Goal: Task Accomplishment & Management: Complete application form

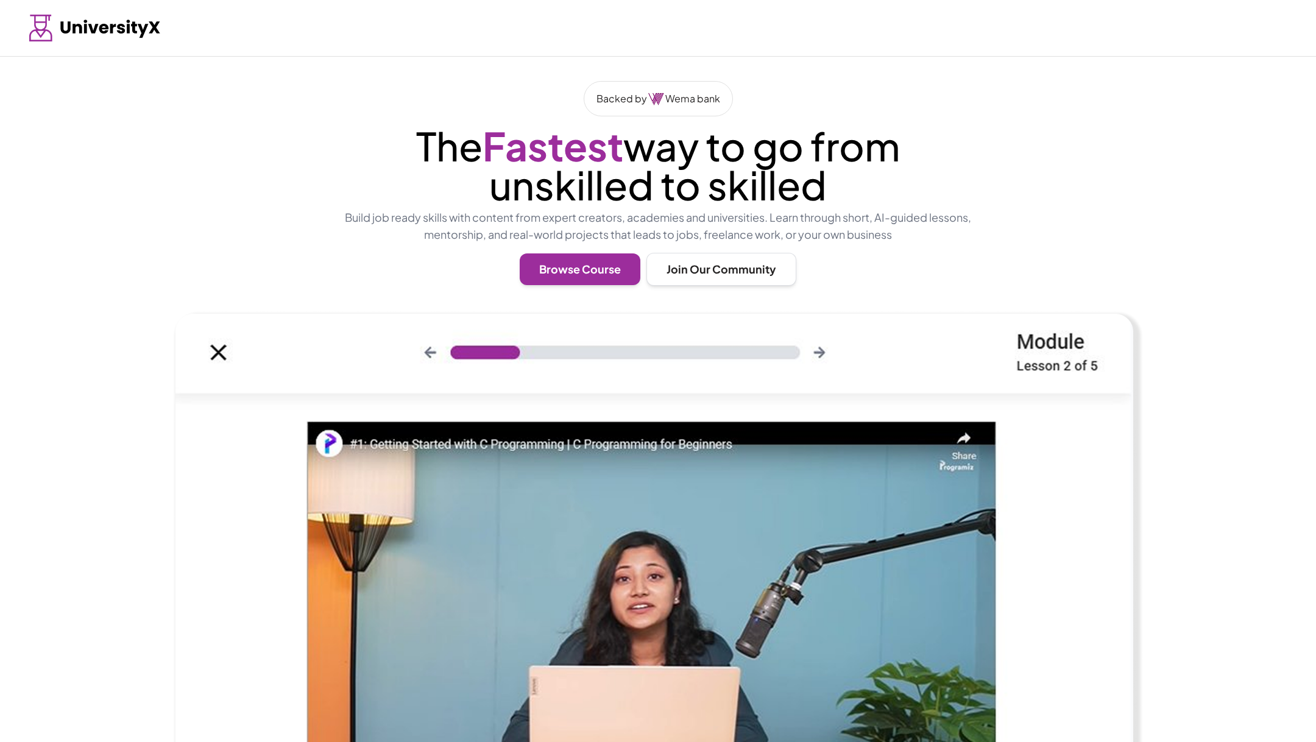
click at [674, 101] on p "Backed by Wema bank" at bounding box center [658, 98] width 124 height 15
click at [597, 271] on button "Browse Course" at bounding box center [580, 268] width 121 height 32
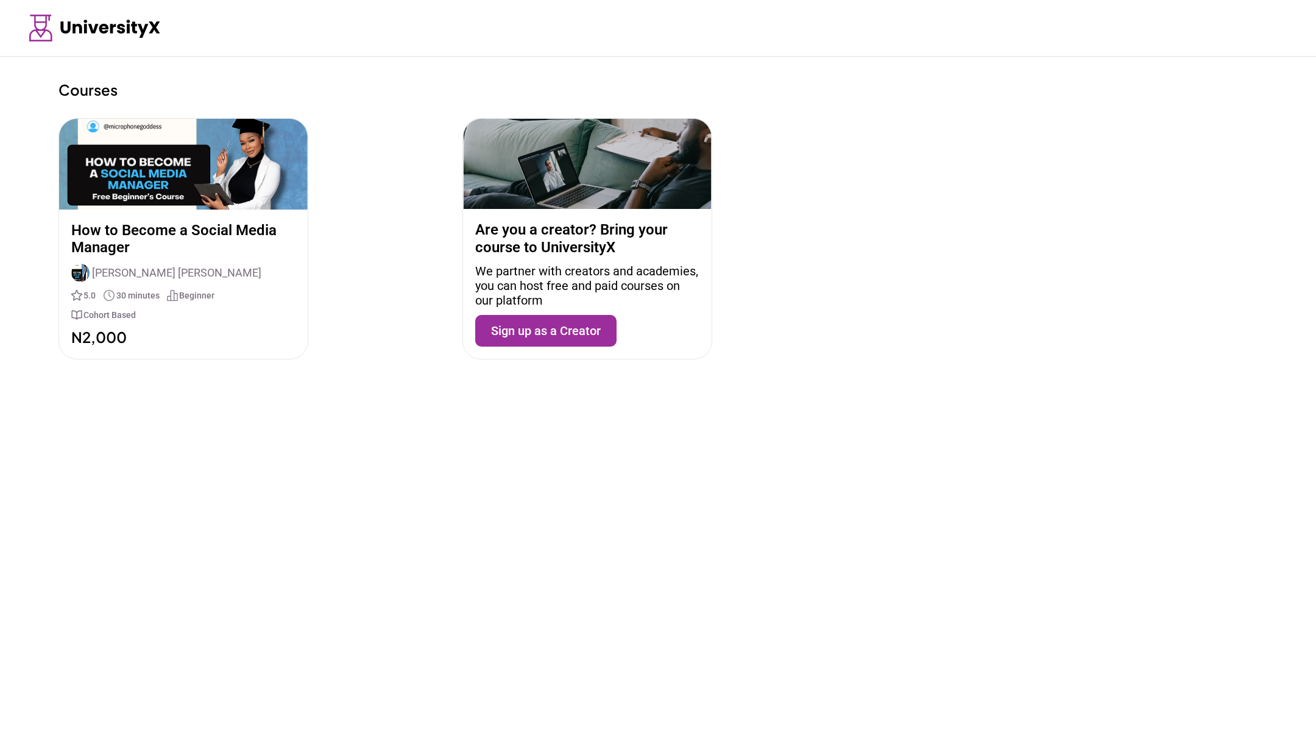
click at [238, 163] on img at bounding box center [183, 164] width 248 height 91
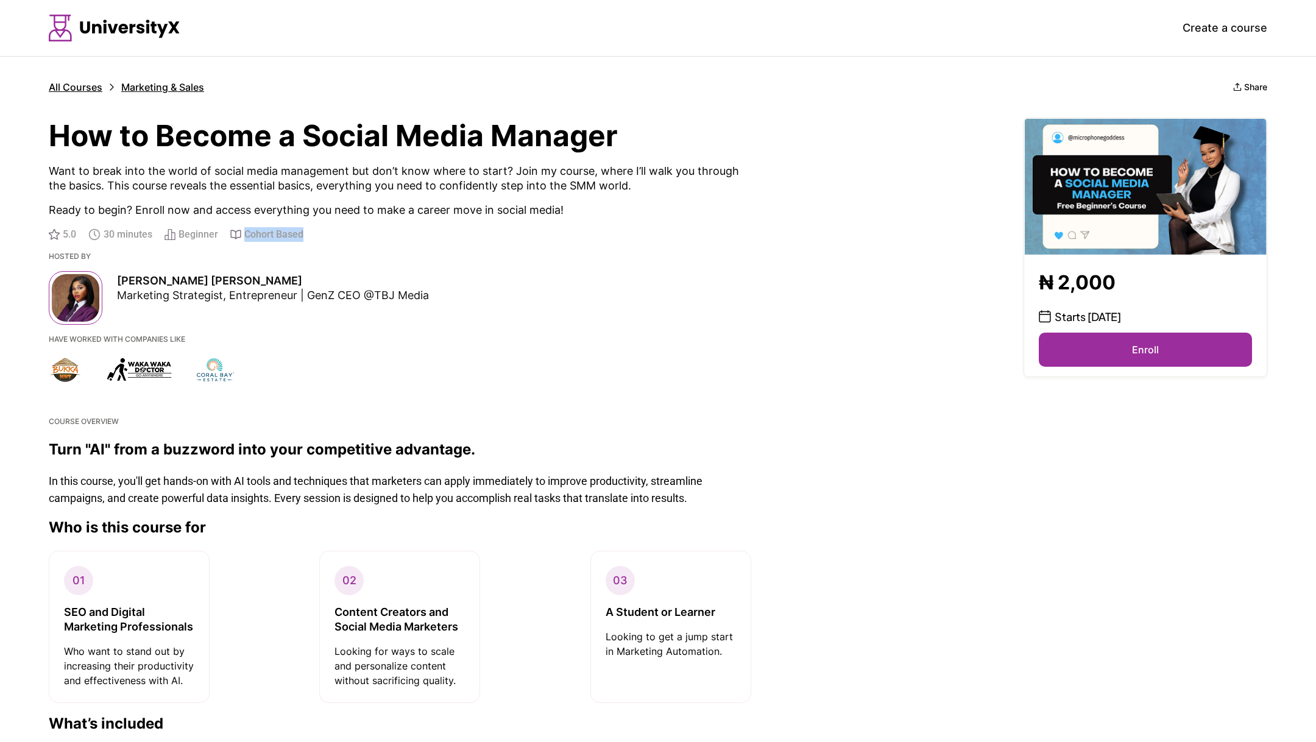
drag, startPoint x: 308, startPoint y: 233, endPoint x: 228, endPoint y: 232, distance: 79.8
click at [228, 232] on div "5.0 30 minutes Beginner Cohort Based" at bounding box center [455, 234] width 812 height 15
click at [62, 372] on img at bounding box center [65, 369] width 33 height 26
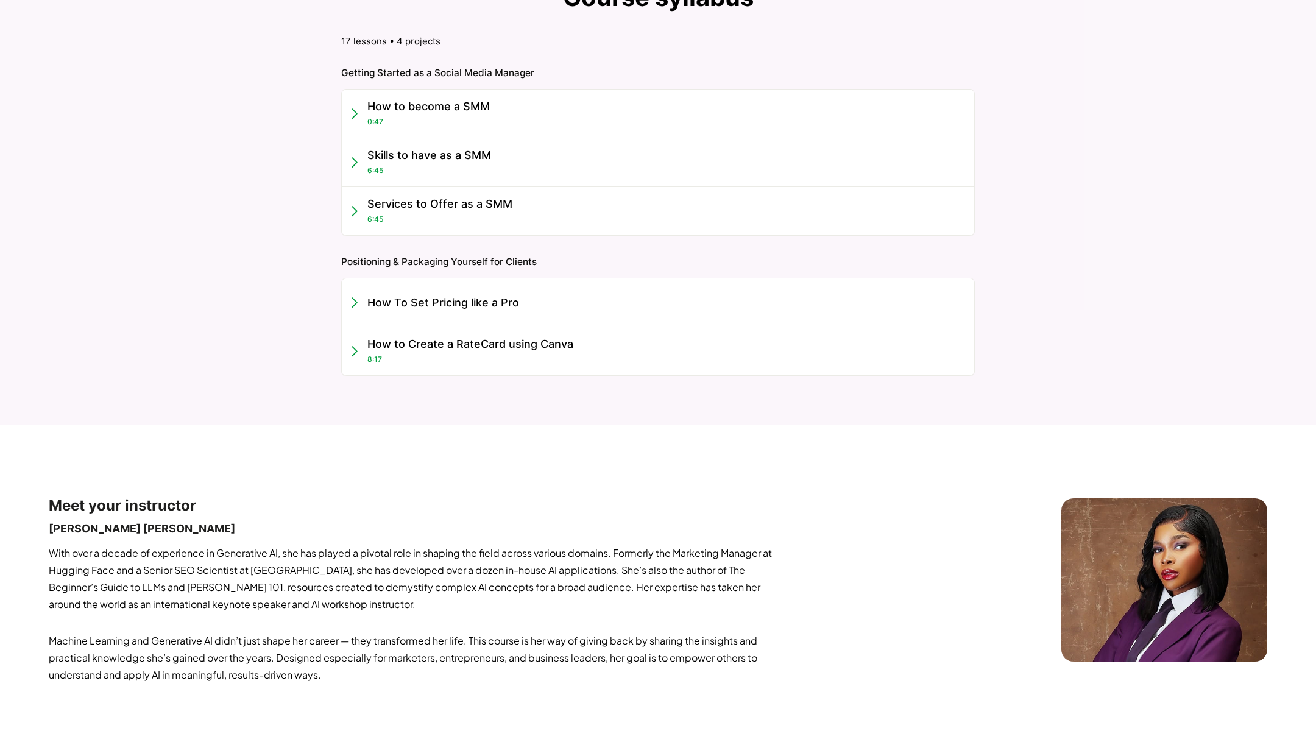
scroll to position [1064, 0]
click at [359, 300] on div "How To Set Pricing like a Pro" at bounding box center [658, 302] width 632 height 49
click at [351, 298] on icon at bounding box center [354, 302] width 6 height 11
click at [356, 199] on div "Services to Offer as a SMM 6:45" at bounding box center [658, 210] width 632 height 49
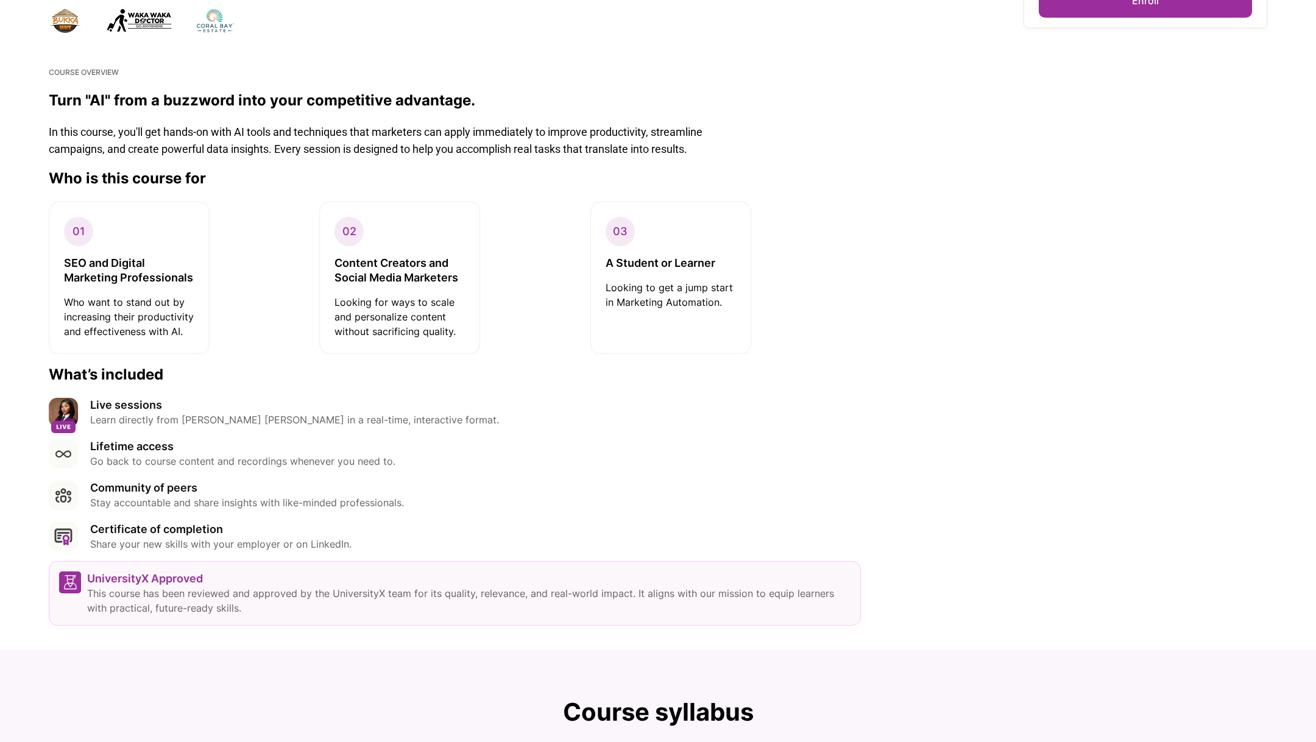
scroll to position [0, 0]
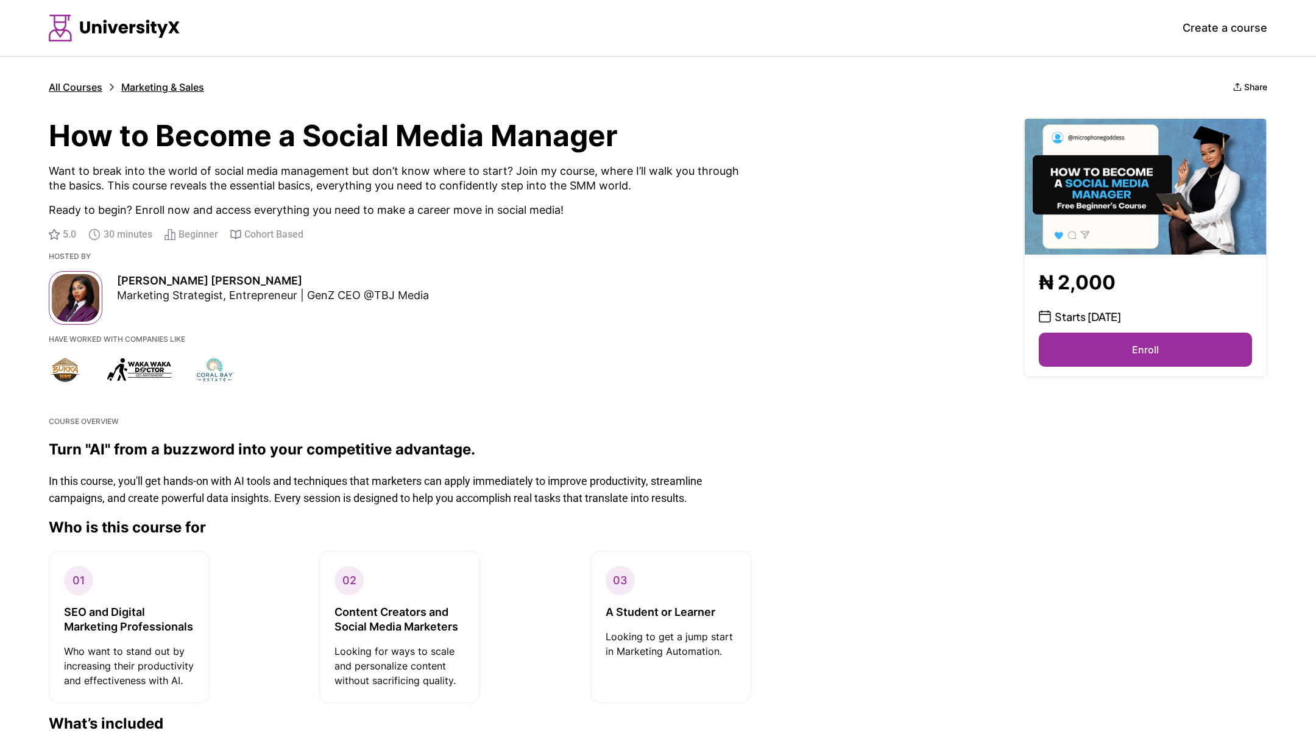
click at [1161, 350] on button "Enroll" at bounding box center [1144, 350] width 213 height 34
click at [89, 90] on p "All Courses" at bounding box center [76, 87] width 54 height 12
click at [108, 31] on img at bounding box center [115, 28] width 132 height 27
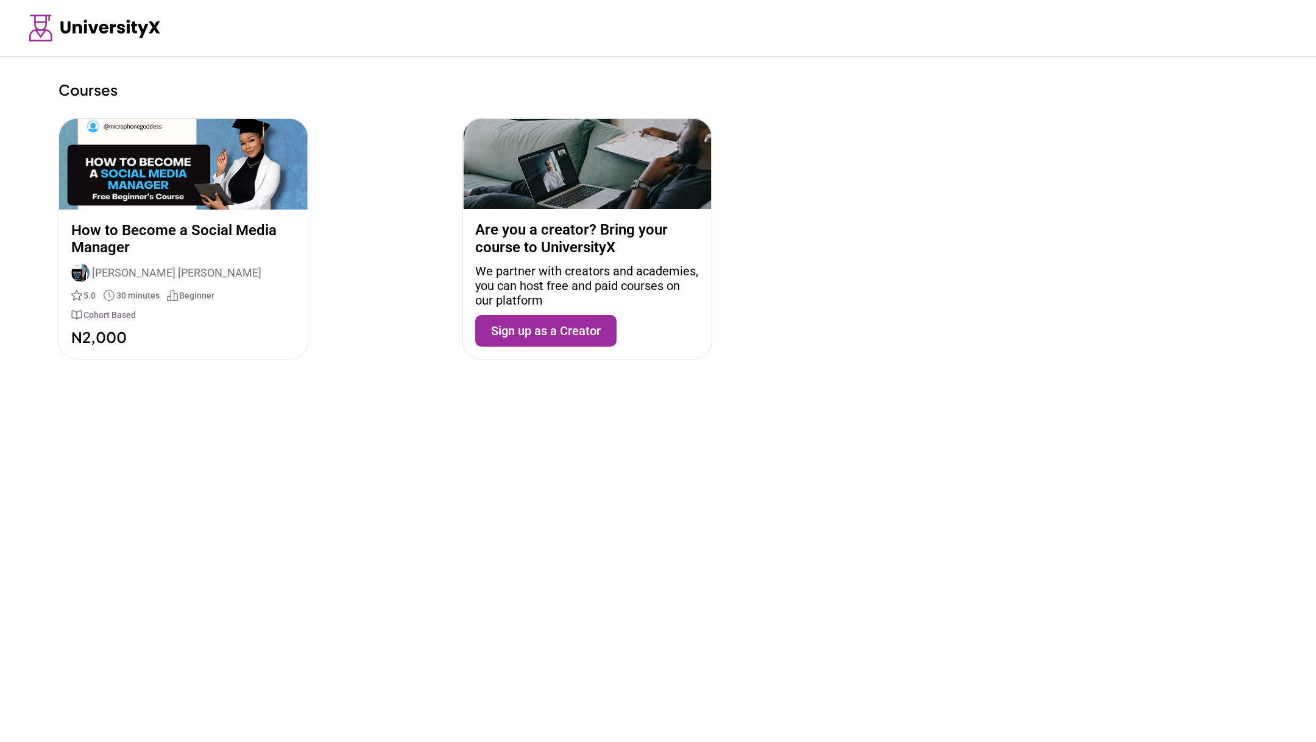
click at [540, 334] on button "Sign up as a Creator" at bounding box center [545, 331] width 141 height 32
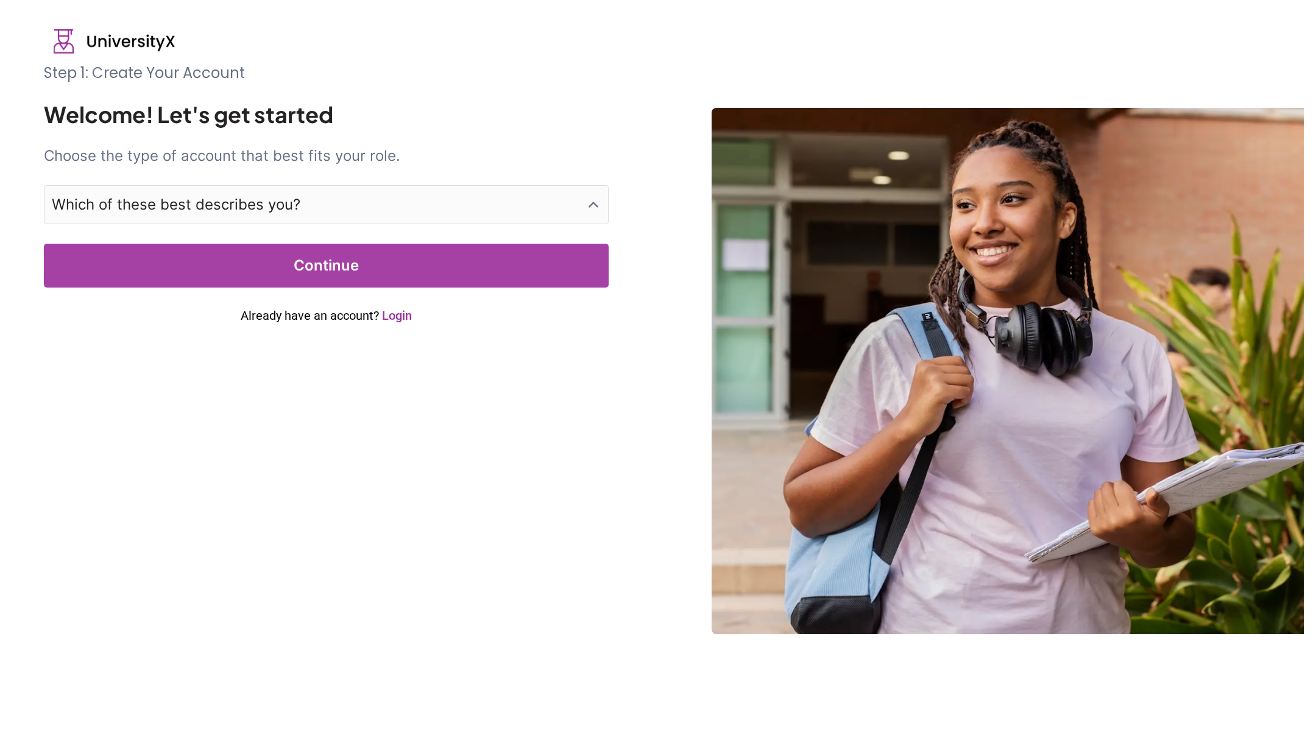
click at [488, 230] on div "Step 1: Create Your Account Welcome! Let's get started Choose the type of accou…" at bounding box center [326, 193] width 565 height 261
click at [477, 202] on button "Which of these best describes you?" at bounding box center [326, 204] width 565 height 39
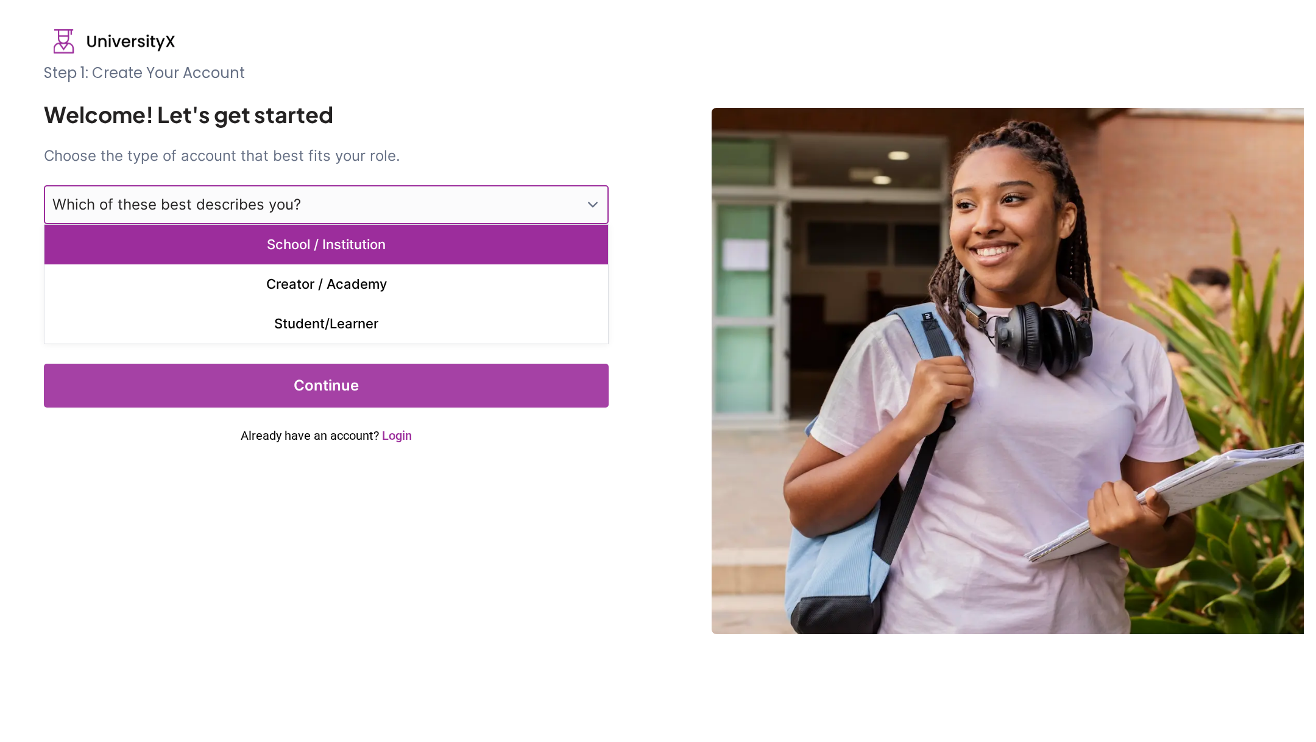
click at [404, 243] on p "School / Institution" at bounding box center [325, 245] width 563 height 40
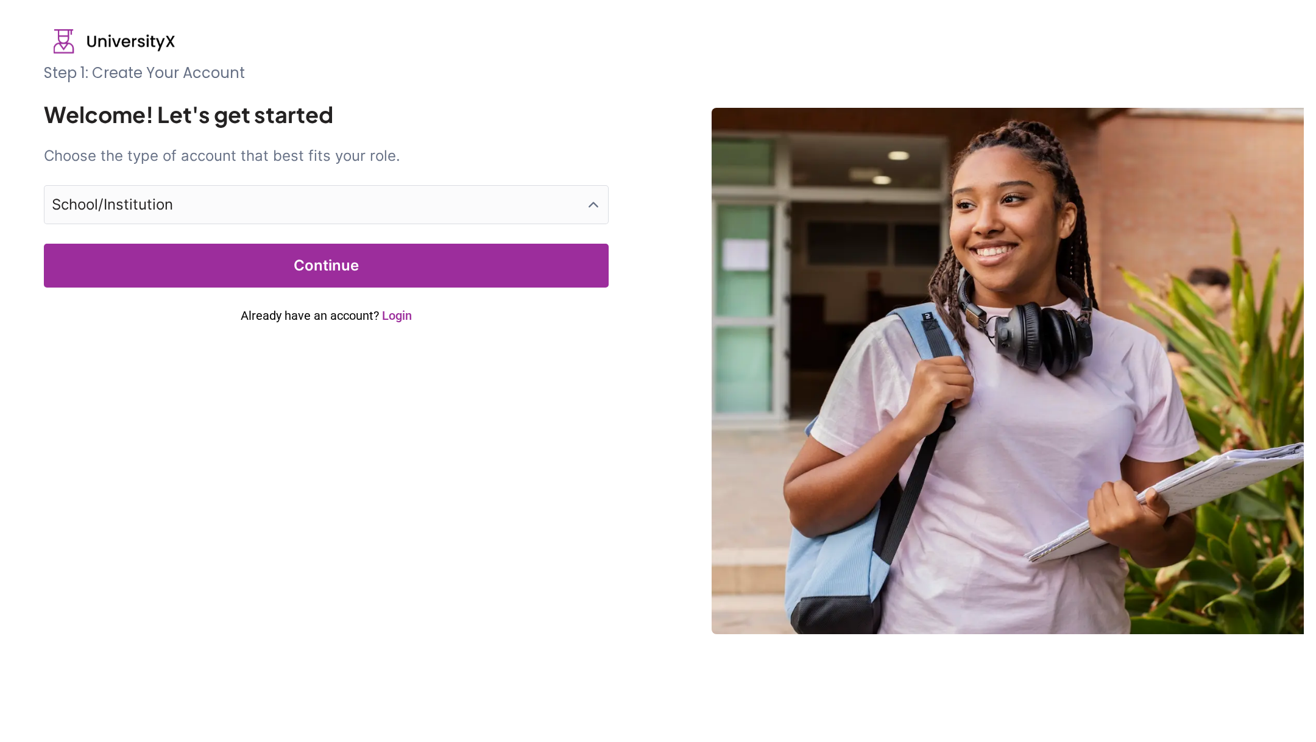
click at [398, 249] on button "Continue" at bounding box center [326, 266] width 565 height 44
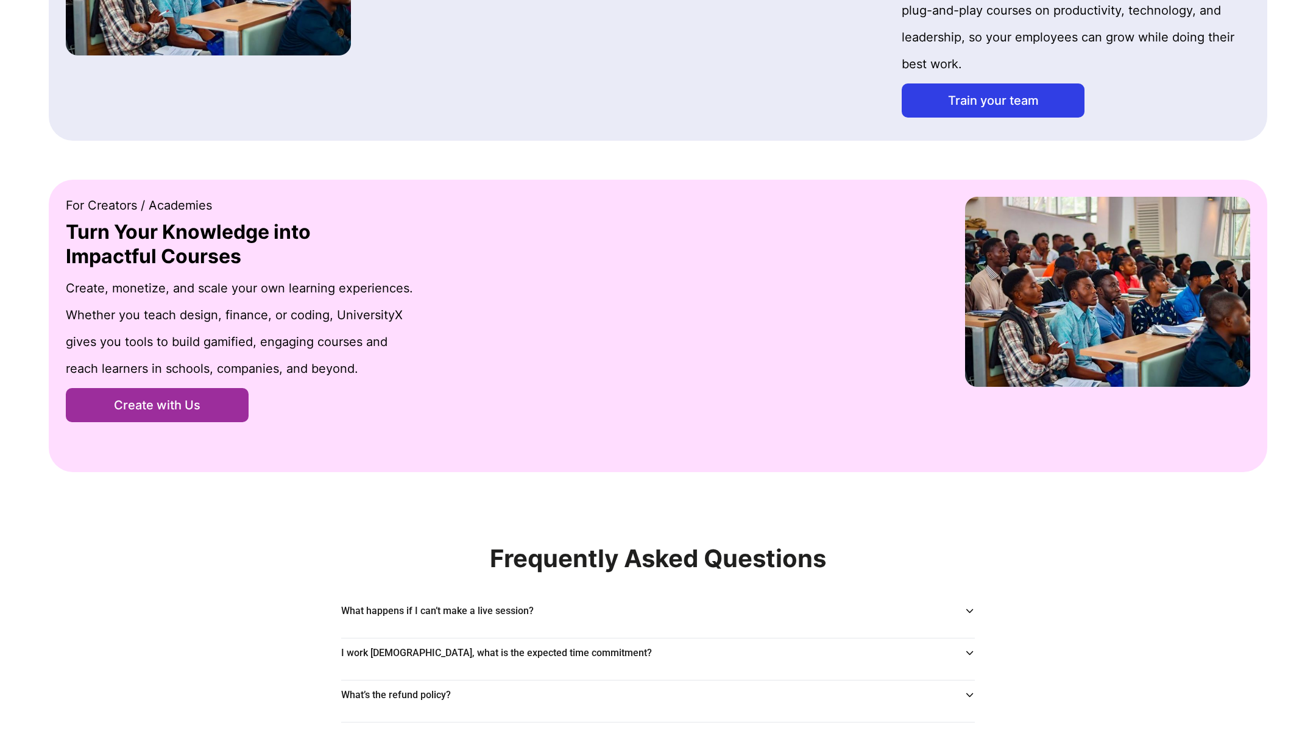
scroll to position [1652, 0]
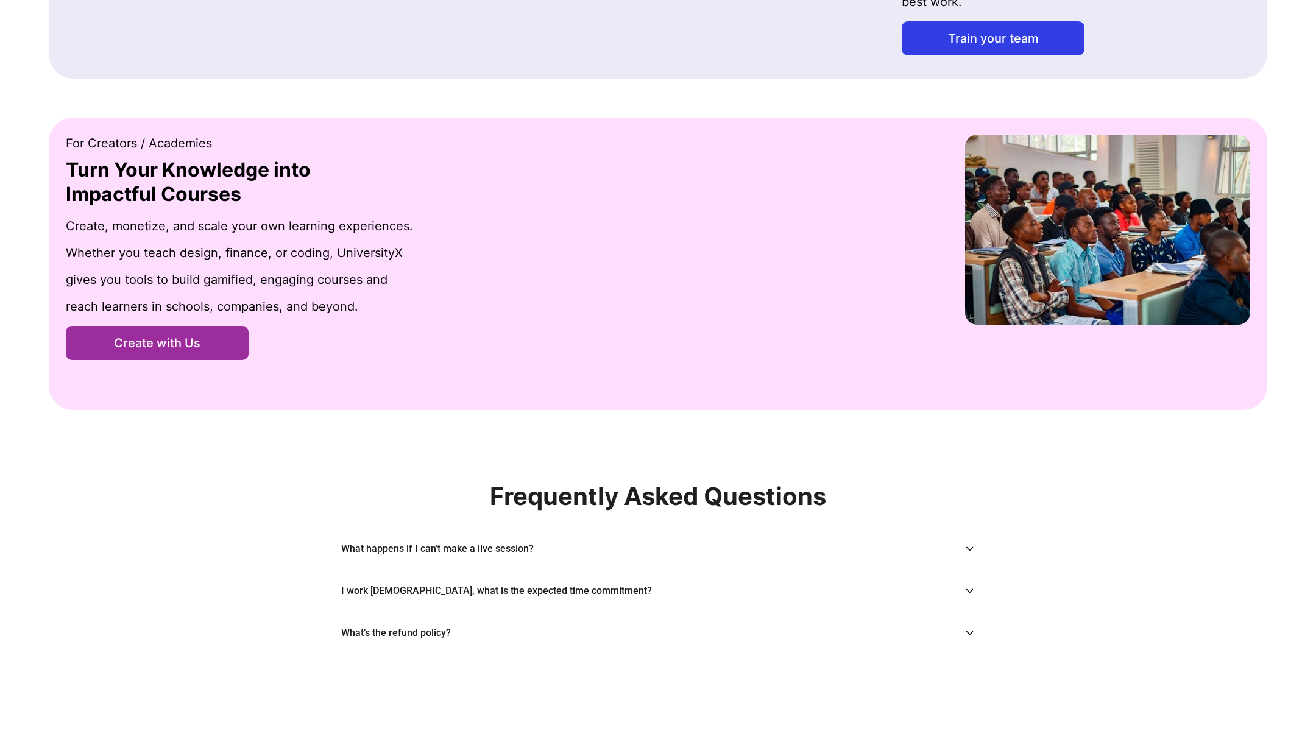
click at [393, 542] on p "What happens if I can’t make a live session?" at bounding box center [437, 548] width 192 height 15
click at [960, 543] on div "What happens if I can’t make a live session?" at bounding box center [657, 548] width 633 height 15
click at [971, 544] on icon at bounding box center [969, 549] width 10 height 10
click at [971, 548] on icon at bounding box center [969, 549] width 10 height 10
click at [974, 593] on div "What happens if I can’t make a live session? I work [DEMOGRAPHIC_DATA], what is…" at bounding box center [658, 597] width 648 height 126
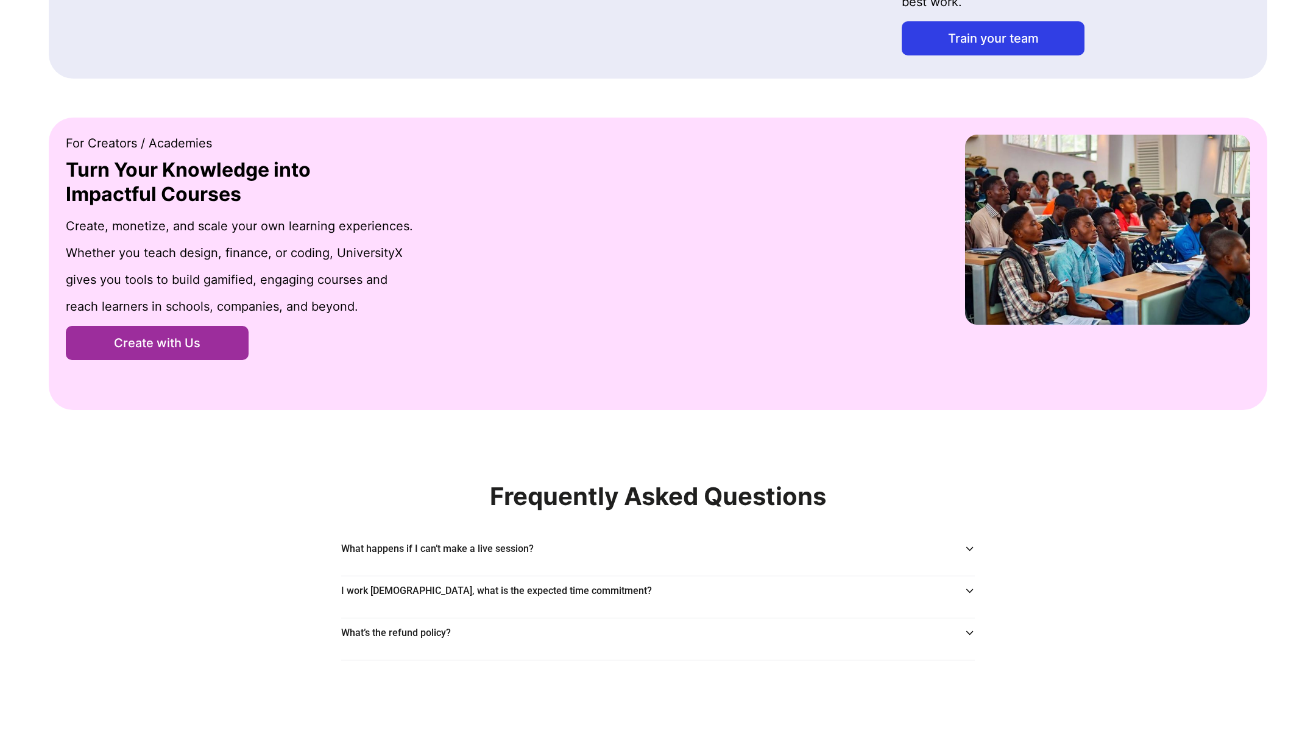
click at [971, 591] on icon at bounding box center [969, 591] width 10 height 10
click at [971, 630] on icon at bounding box center [969, 633] width 10 height 10
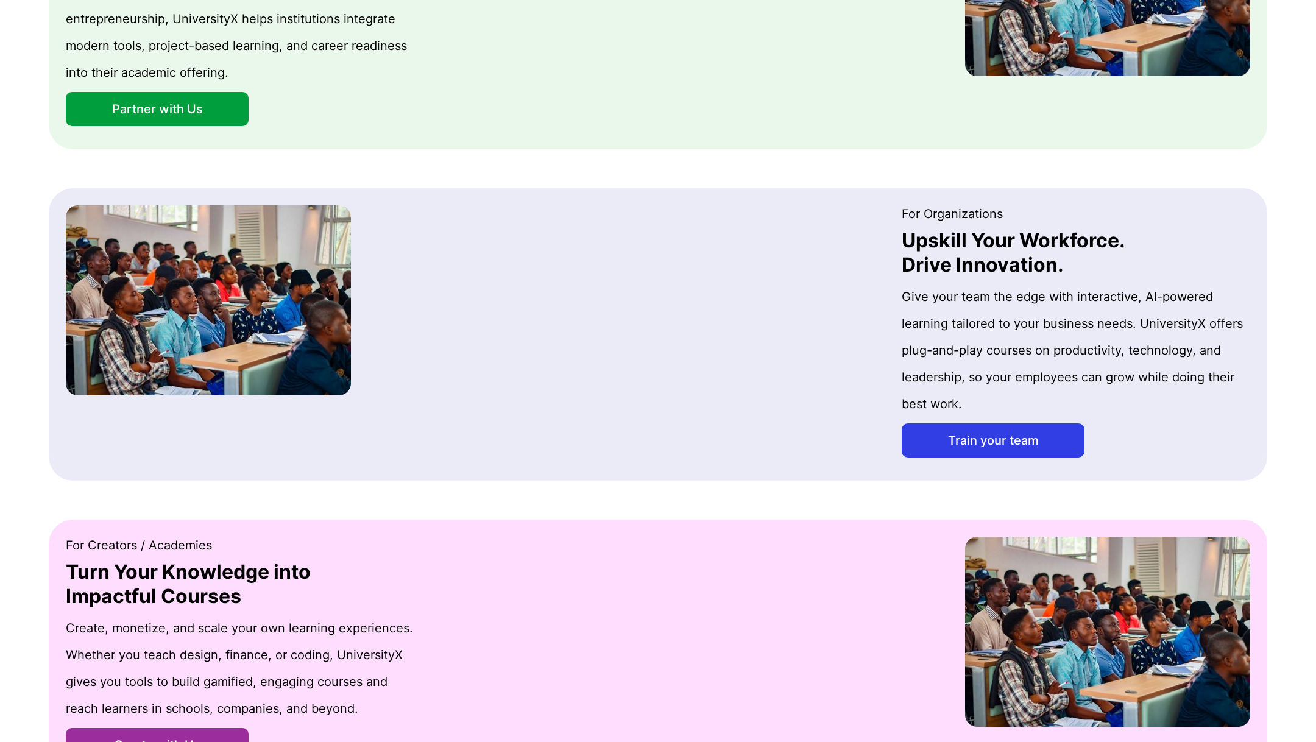
scroll to position [1073, 0]
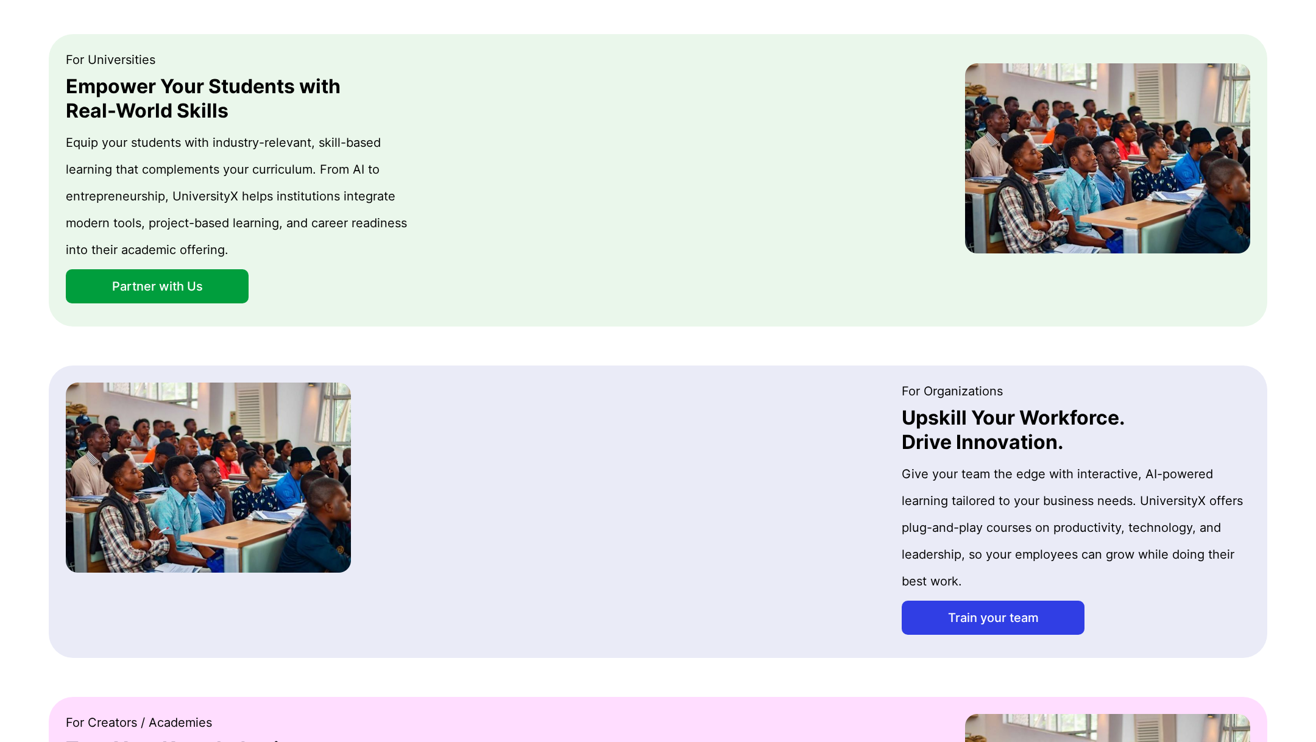
click at [967, 618] on button "Train your team" at bounding box center [992, 618] width 183 height 34
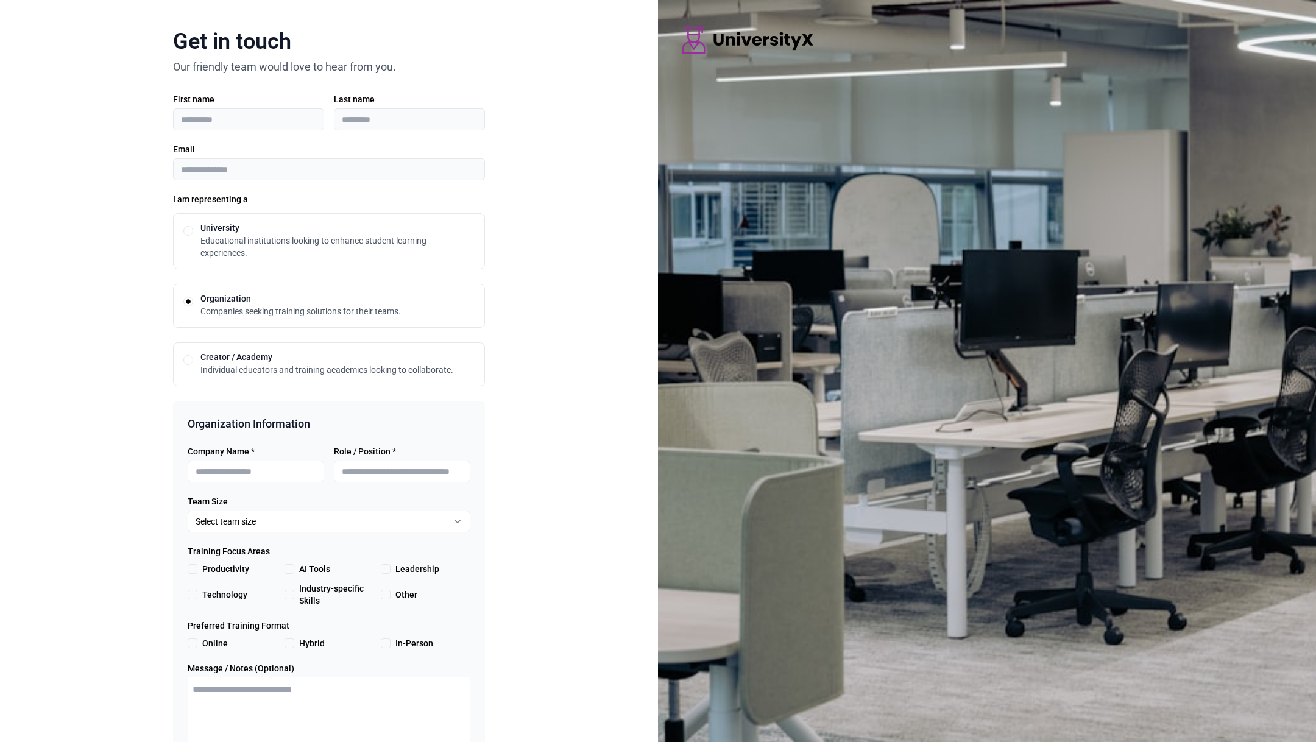
scroll to position [87, 0]
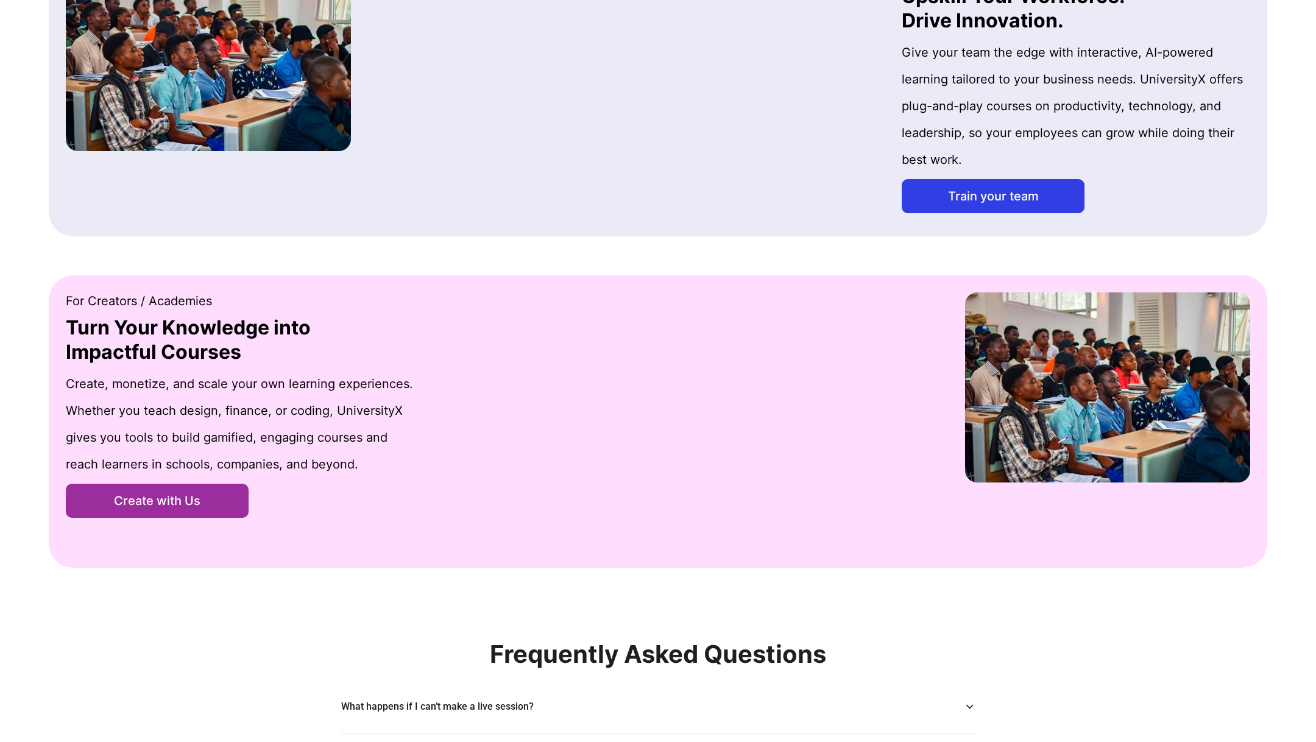
scroll to position [1652, 0]
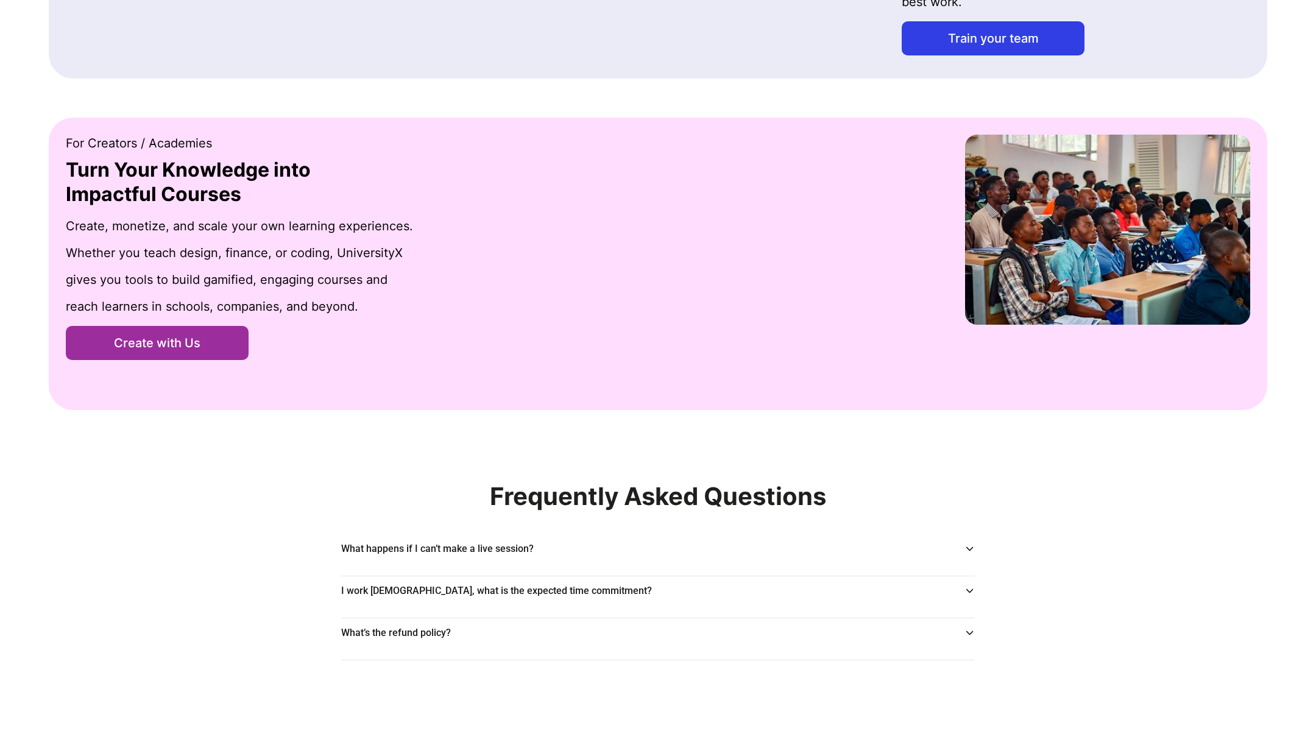
click at [183, 344] on button "Create with Us" at bounding box center [157, 343] width 183 height 34
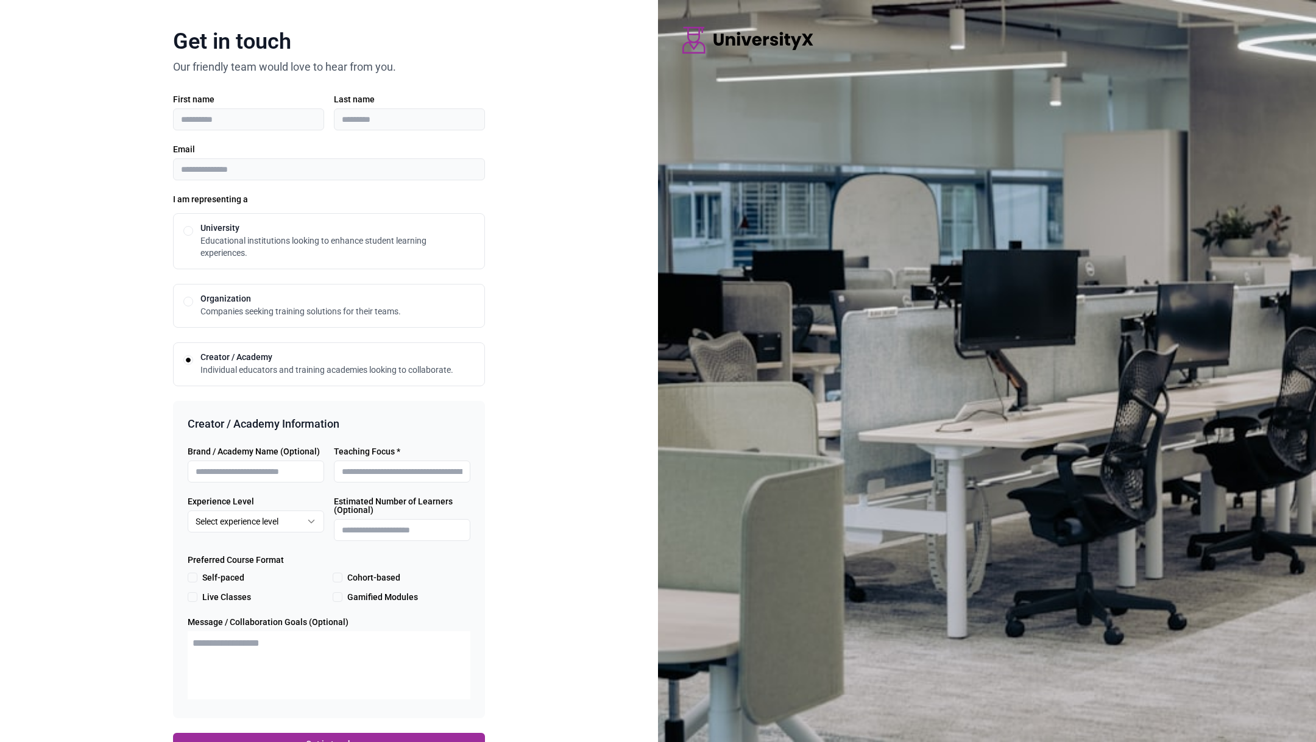
scroll to position [41, 0]
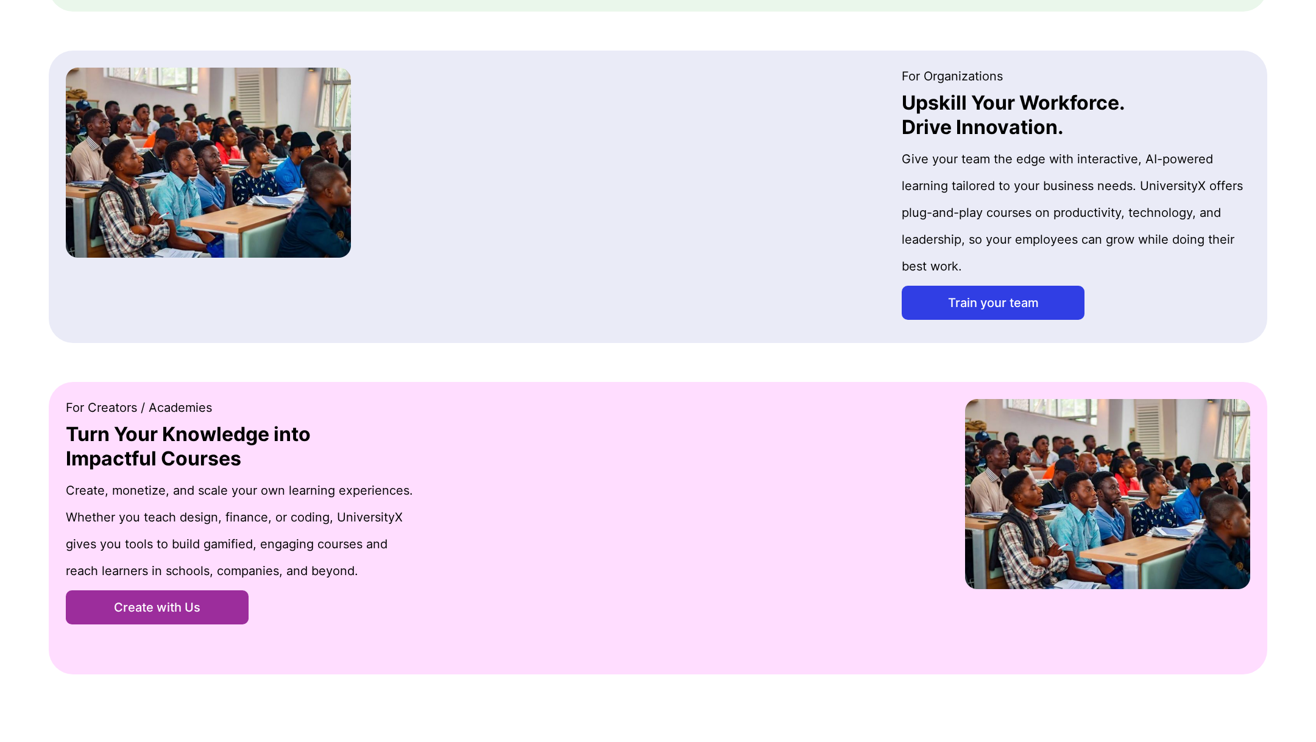
scroll to position [1146, 0]
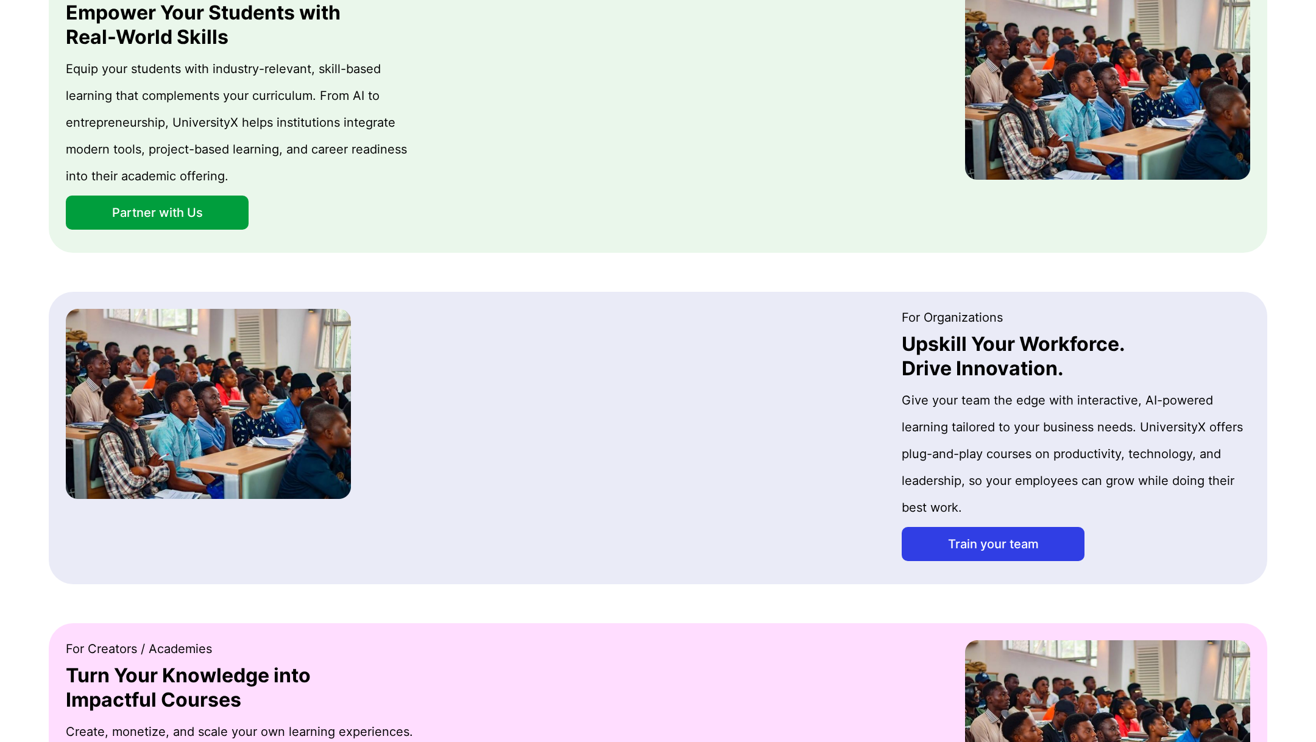
click at [121, 199] on button "Partner with Us" at bounding box center [157, 213] width 183 height 34
